Goal: Browse casually

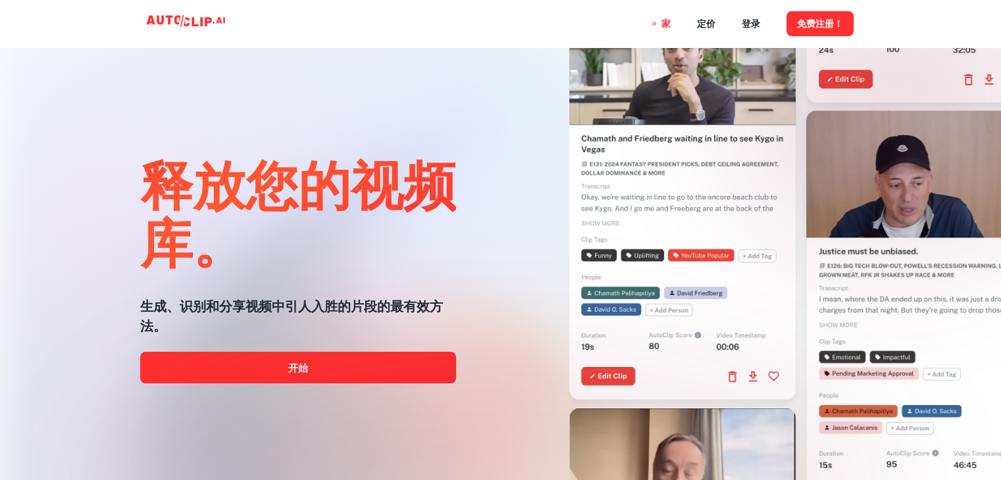
click at [290, 371] on div at bounding box center [500, 480] width 801 height 263
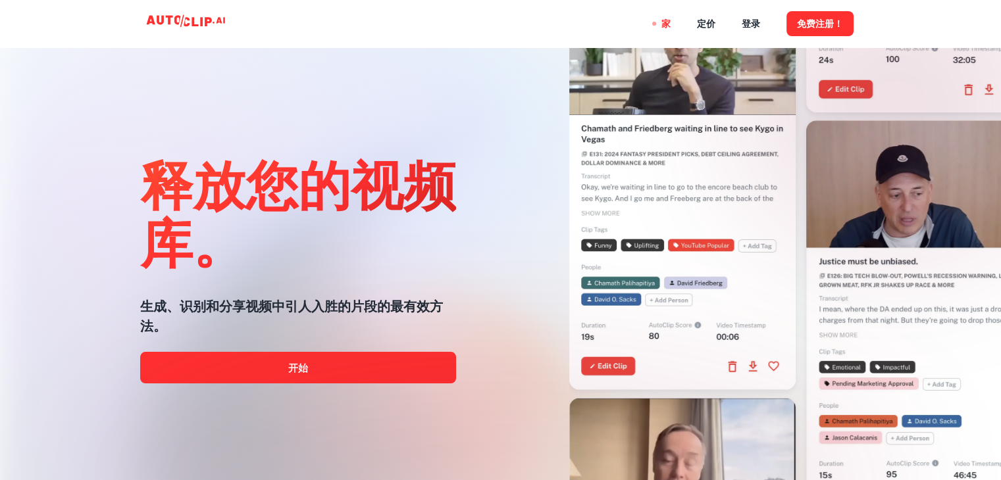
click at [303, 369] on div at bounding box center [500, 480] width 801 height 263
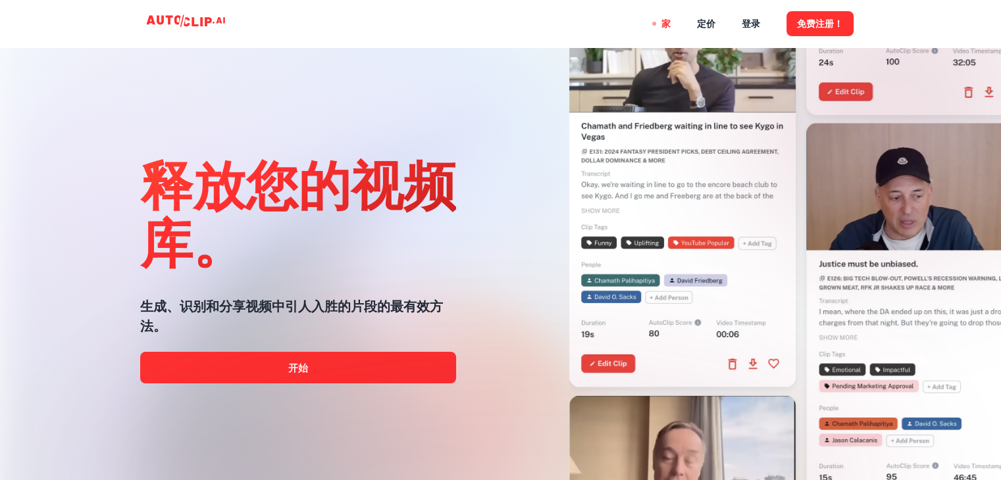
click at [297, 371] on div at bounding box center [500, 480] width 801 height 263
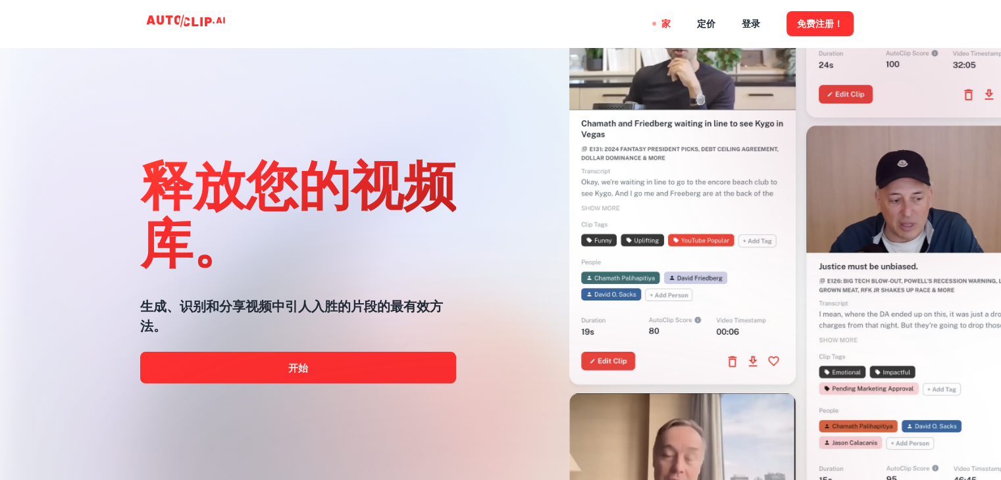
click at [297, 369] on div at bounding box center [500, 480] width 801 height 263
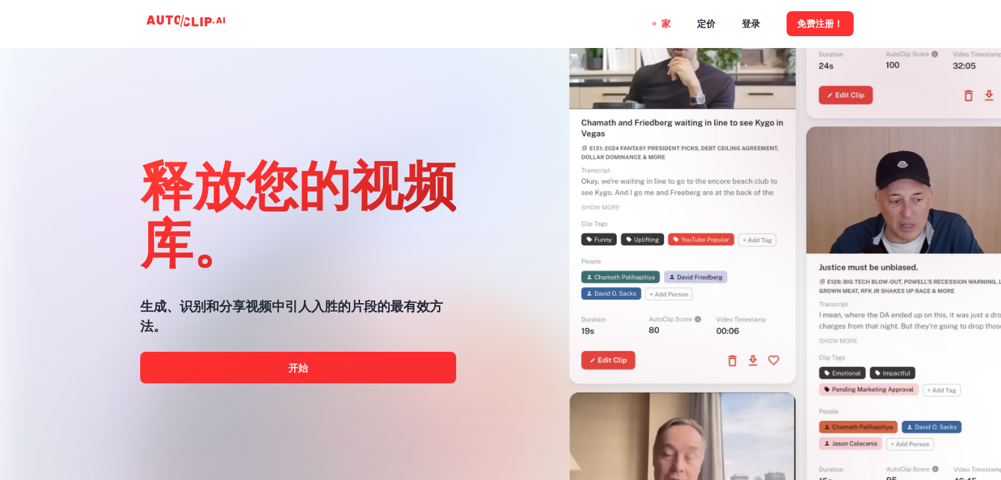
click at [297, 369] on div at bounding box center [500, 480] width 801 height 263
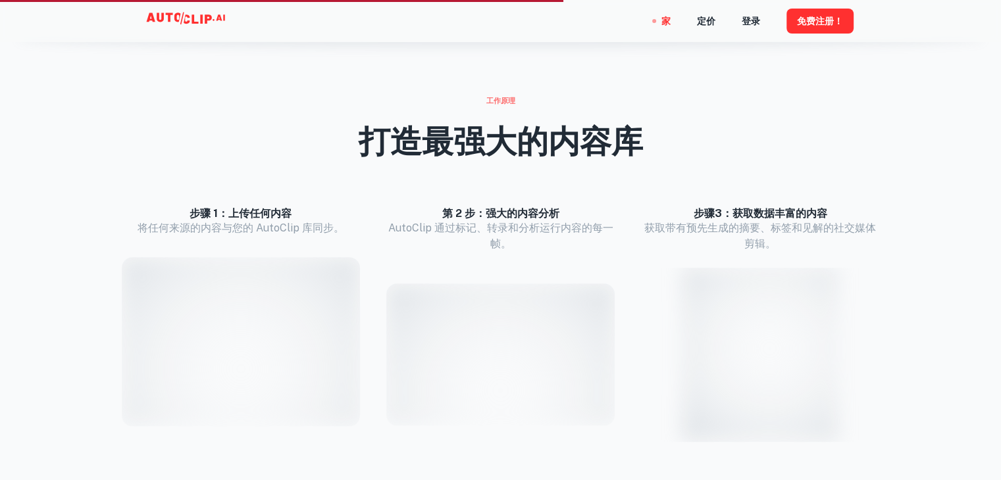
scroll to position [1185, 0]
